Goal: Information Seeking & Learning: Check status

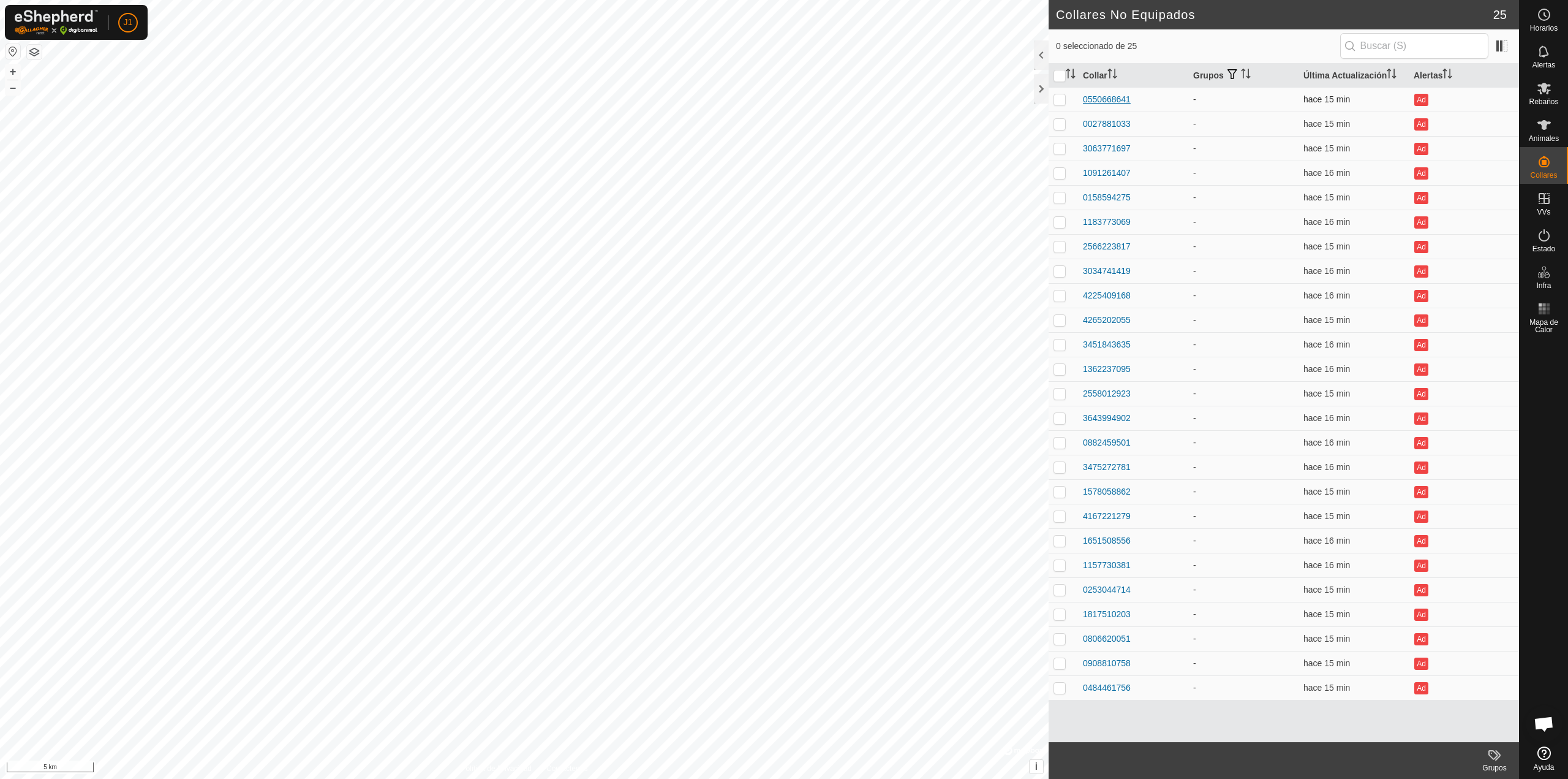
click at [1110, 102] on div "0550668641" at bounding box center [1107, 99] width 48 height 13
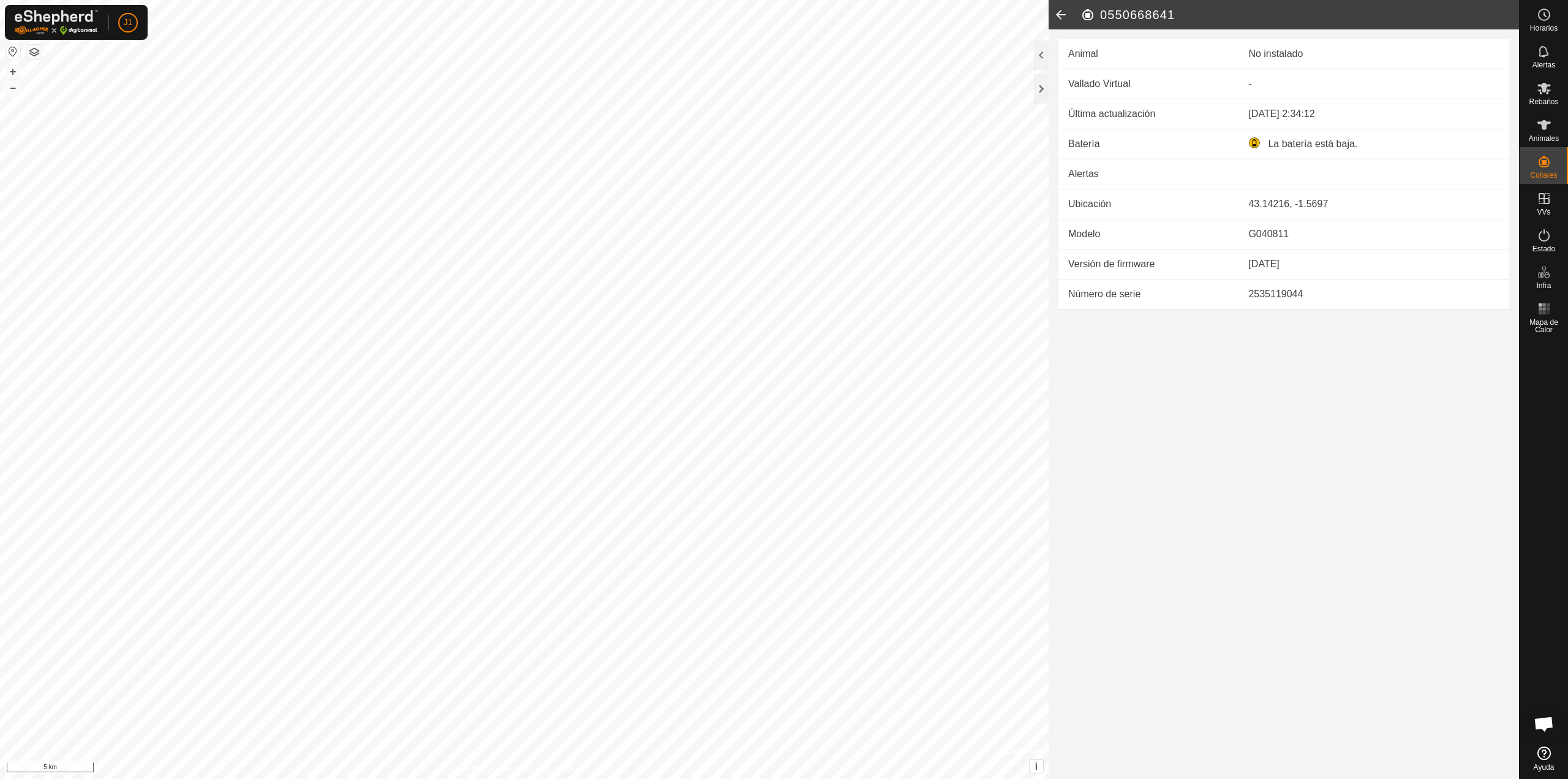
click at [1068, 12] on icon at bounding box center [1060, 15] width 24 height 29
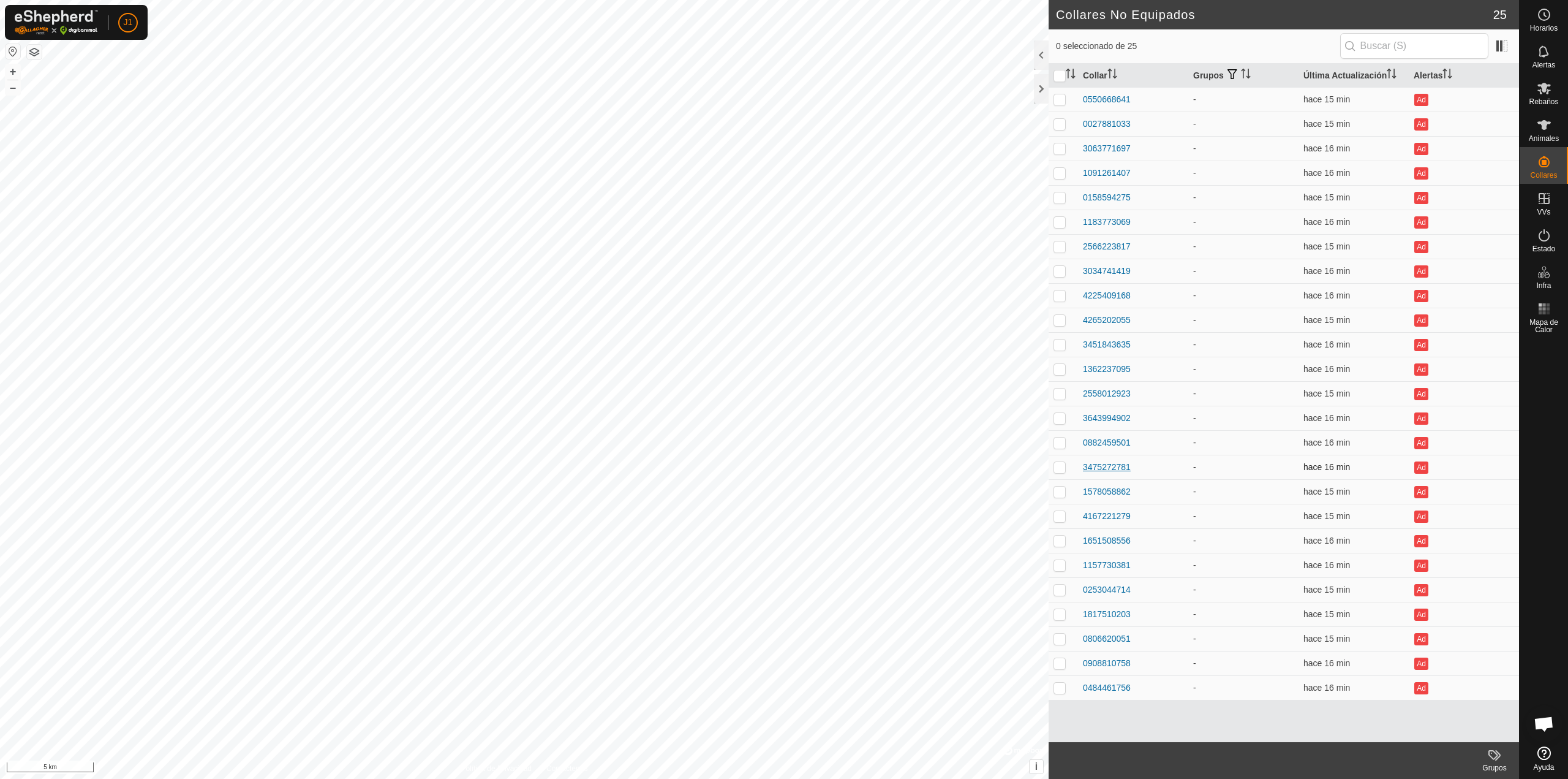
click at [1113, 472] on div "3475272781" at bounding box center [1107, 467] width 48 height 13
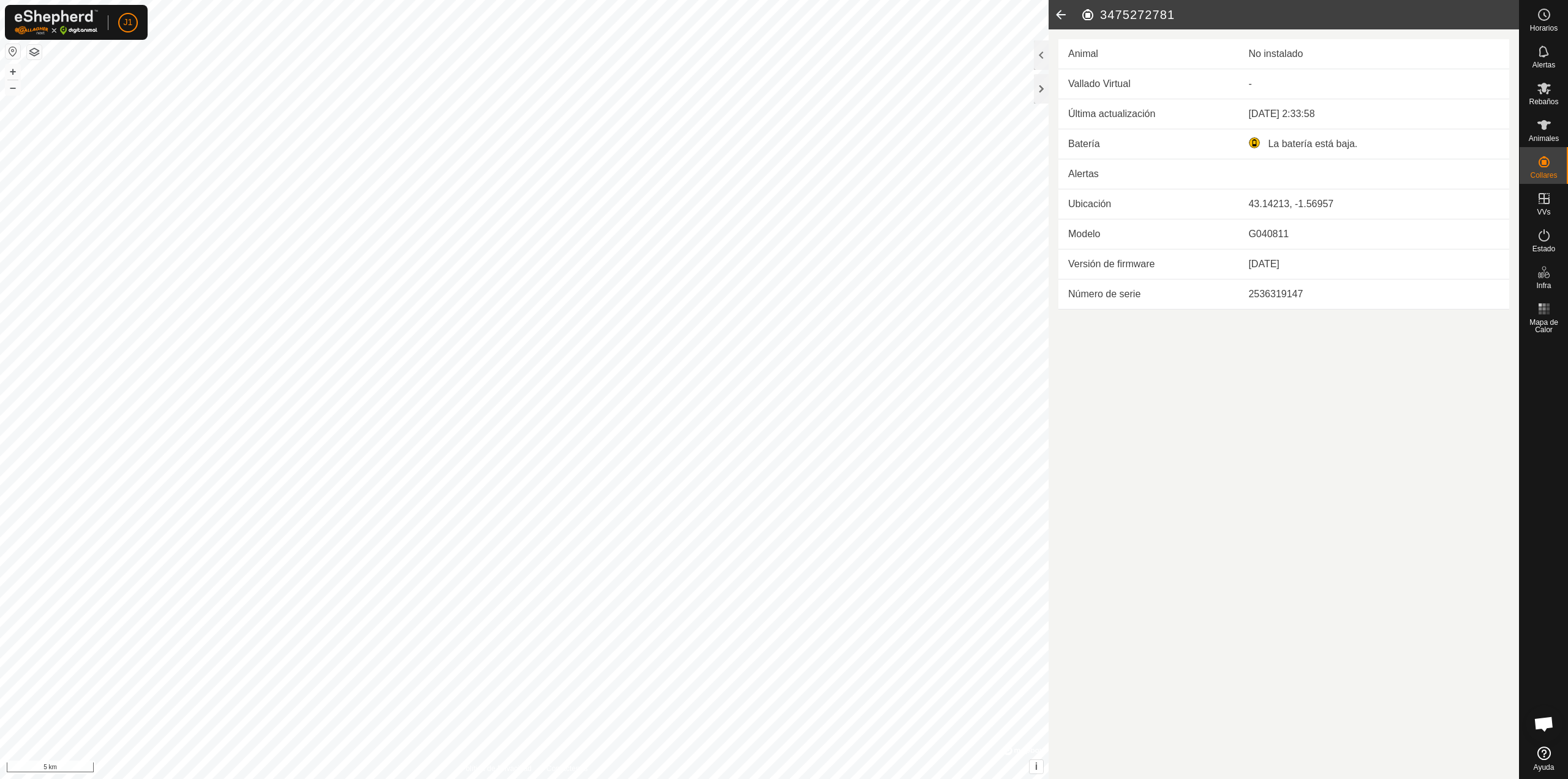
click at [1057, 14] on icon at bounding box center [1060, 15] width 24 height 29
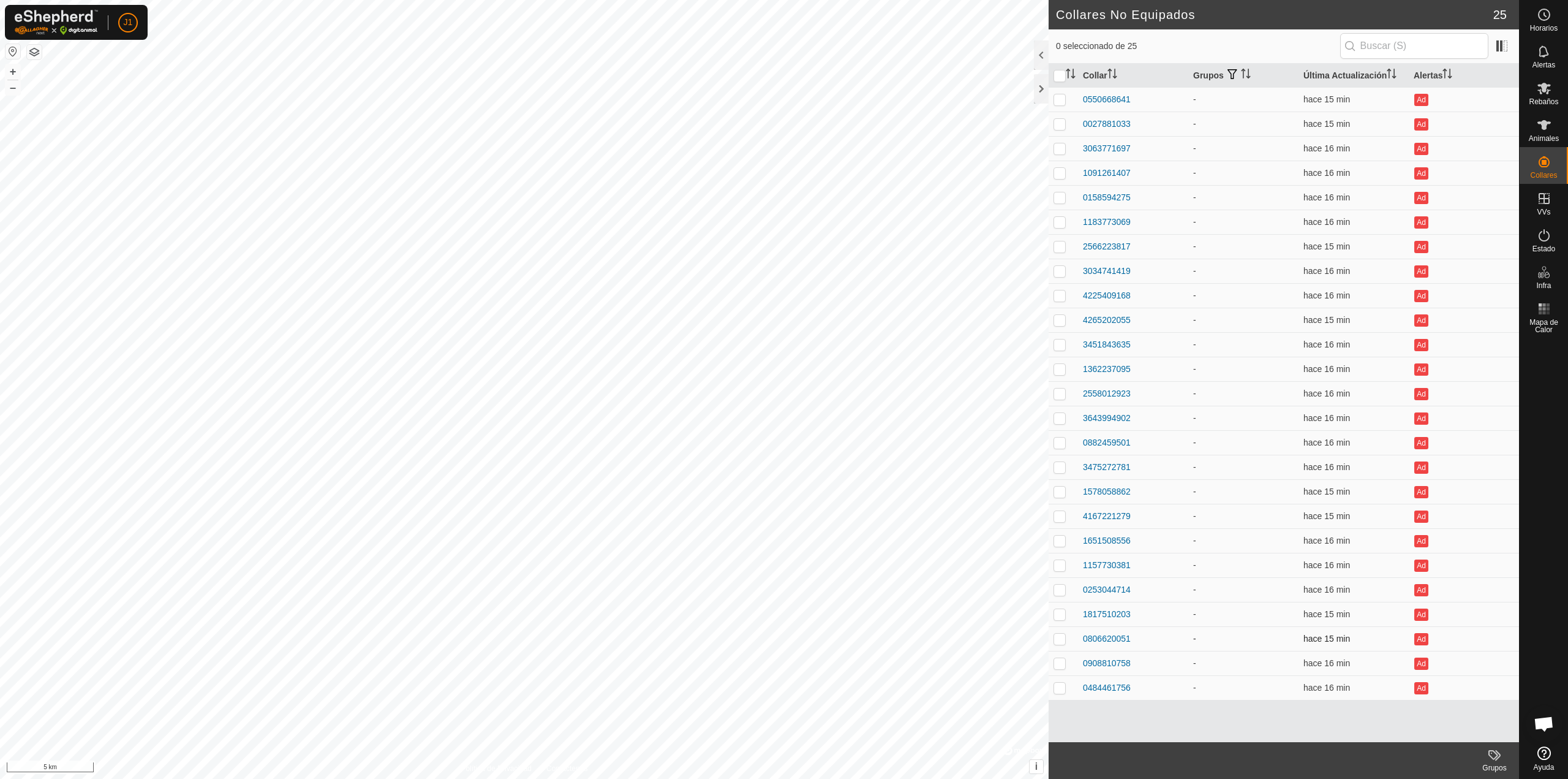
click at [1106, 629] on td "0806620051" at bounding box center [1133, 638] width 110 height 24
click at [1093, 606] on td "1817510203" at bounding box center [1133, 614] width 110 height 24
click at [1097, 613] on div "1817510203" at bounding box center [1107, 614] width 48 height 13
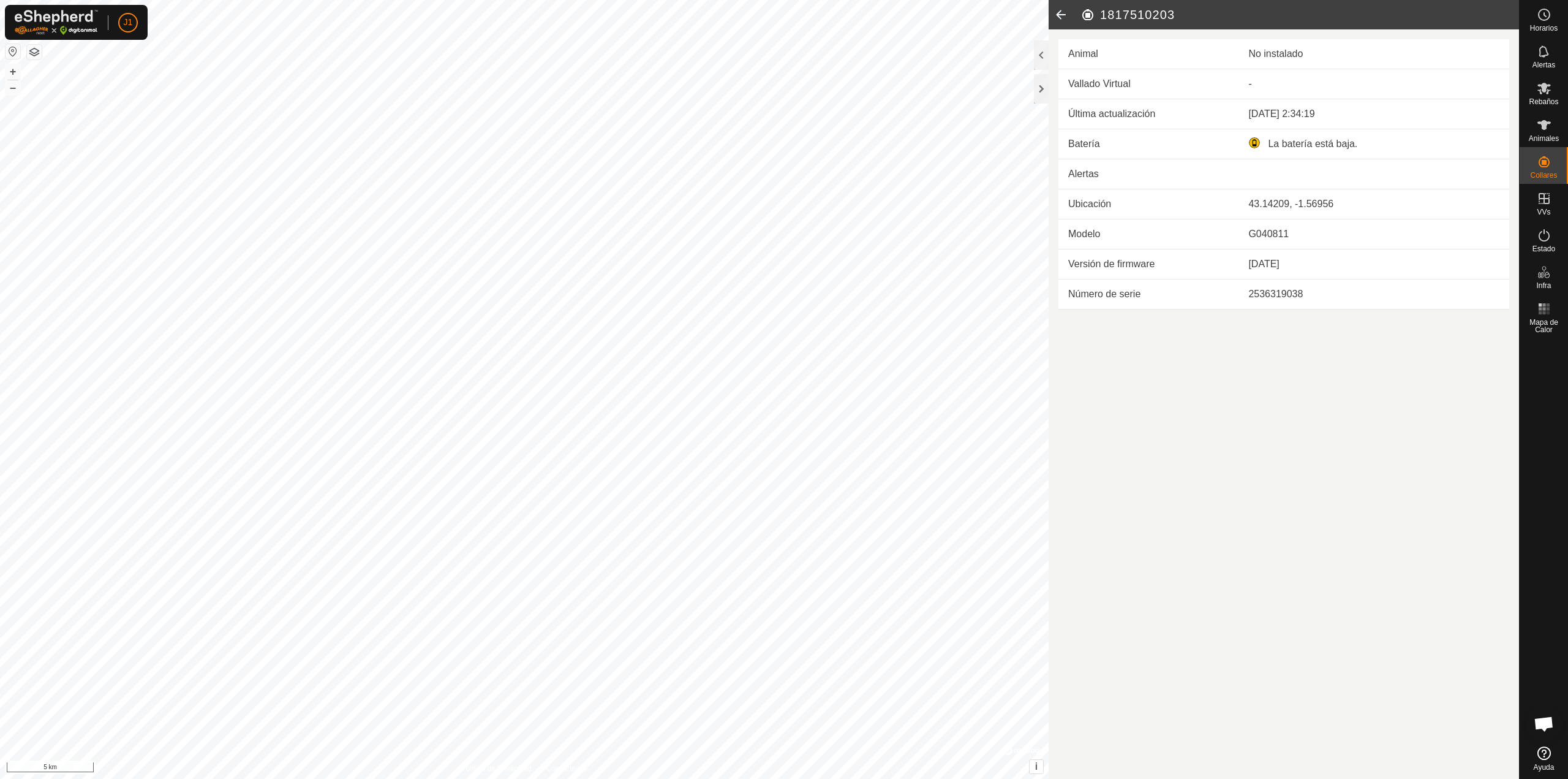
click at [1057, 11] on icon at bounding box center [1060, 15] width 24 height 29
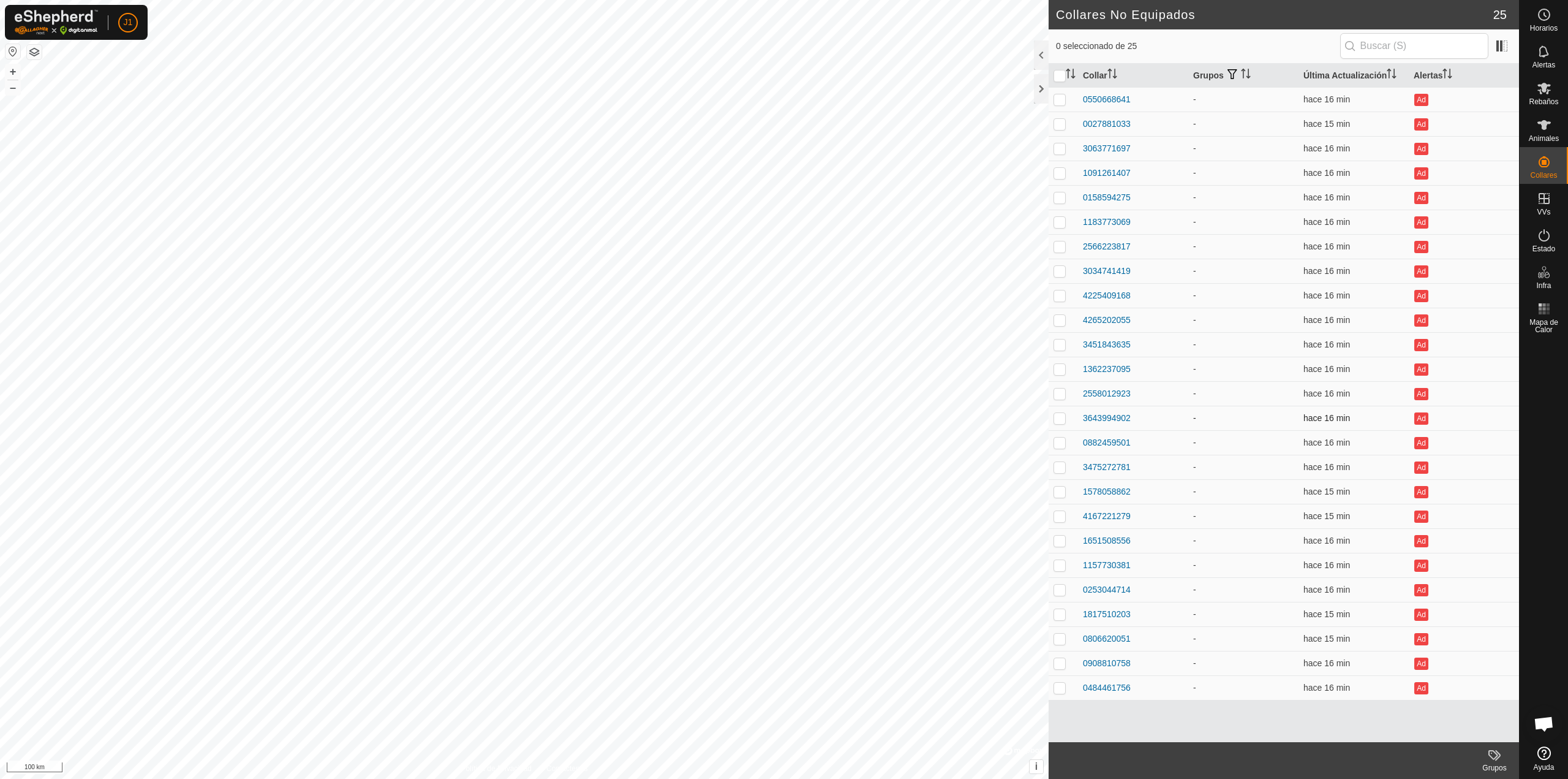
click at [1098, 408] on div "Collares No Equipados 25 0 seleccionado de 25 Collar Grupos Última Actualizació…" at bounding box center [760, 390] width 1519 height 779
checkbox input "true"
click at [1068, 664] on td at bounding box center [1063, 663] width 29 height 24
checkbox input "true"
click at [1056, 636] on p-checkbox at bounding box center [1060, 638] width 13 height 10
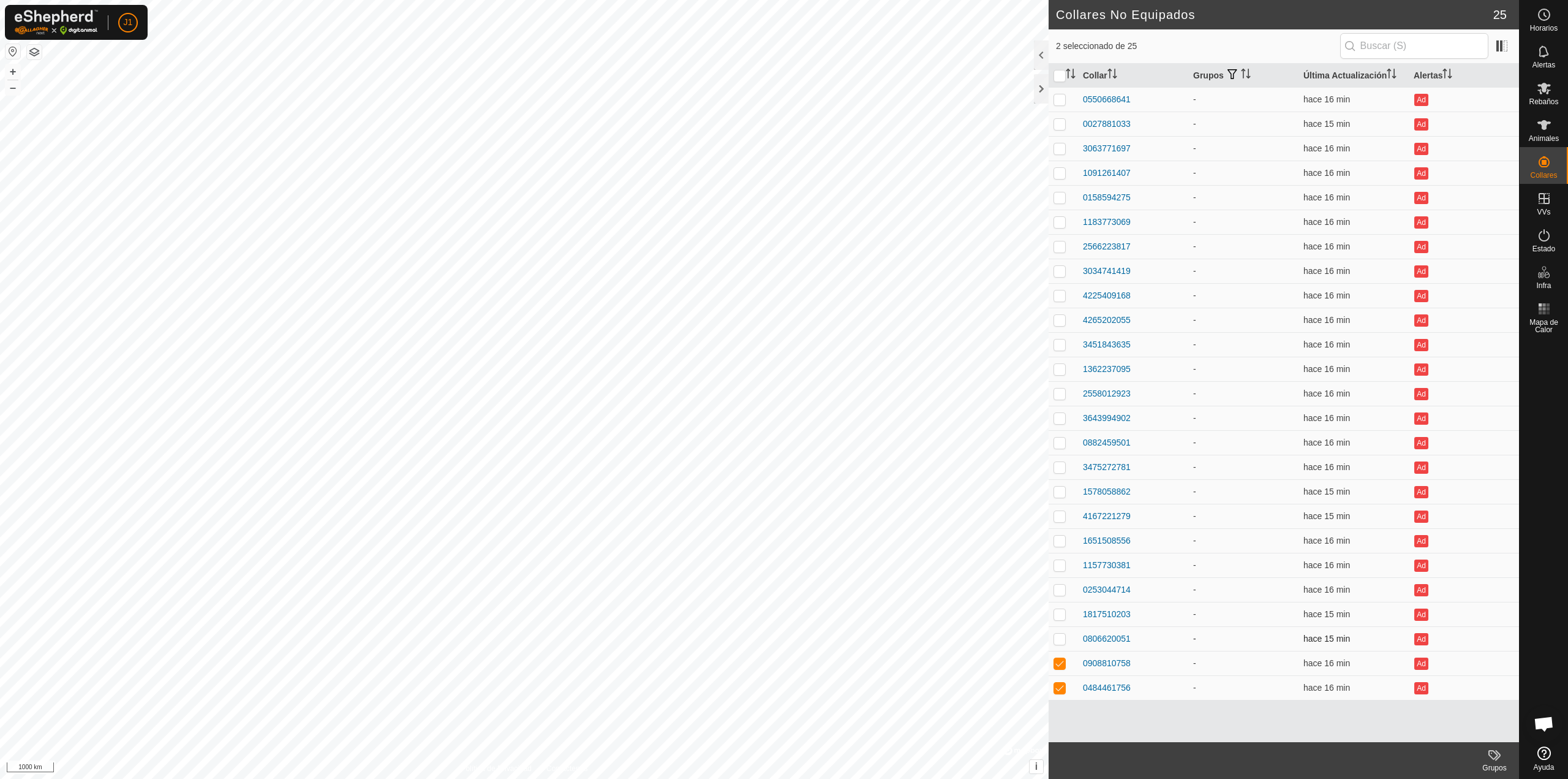
checkbox input "true"
